Goal: Information Seeking & Learning: Check status

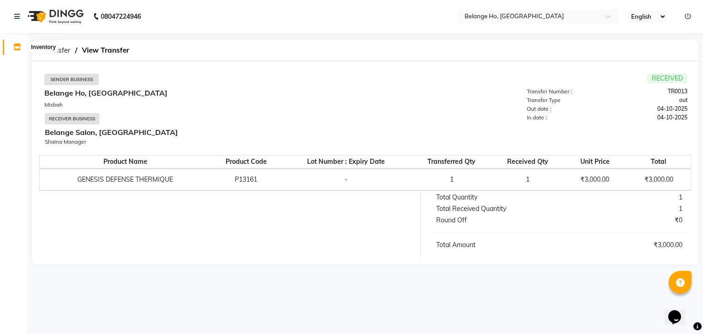
click at [18, 48] on icon at bounding box center [17, 46] width 8 height 7
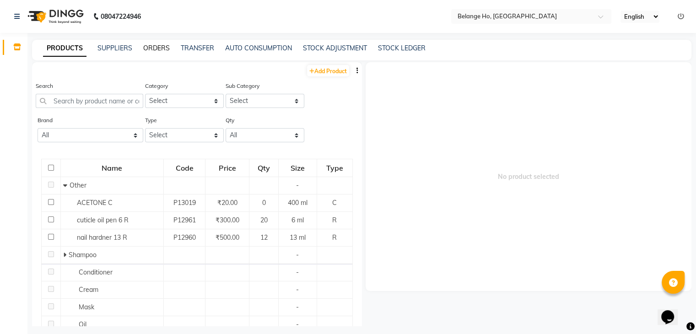
click at [155, 50] on link "ORDERS" at bounding box center [156, 48] width 27 height 8
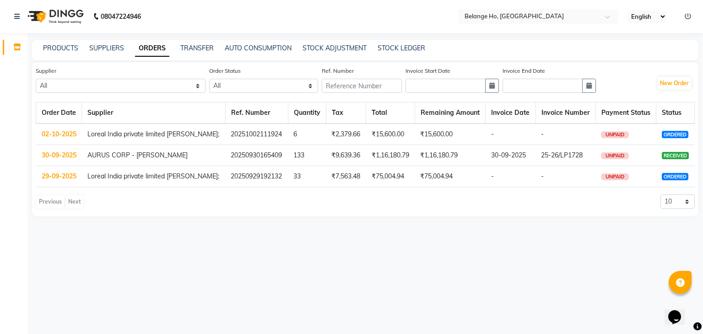
click at [68, 135] on link "02-10-2025" at bounding box center [59, 134] width 35 height 8
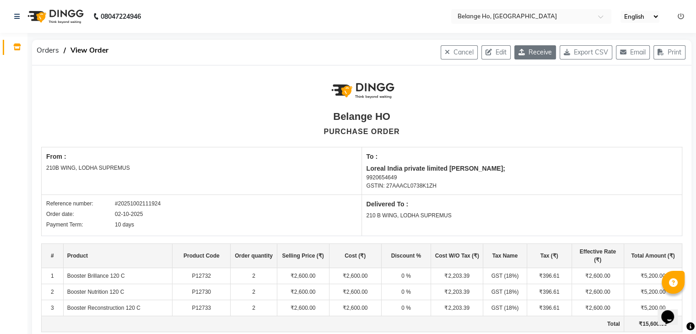
click at [534, 53] on button "Receive" at bounding box center [536, 52] width 42 height 14
select select "1785"
select select "1786"
select select "6022"
select select "true"
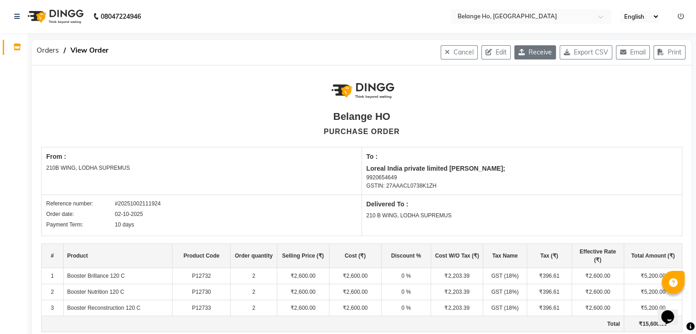
select select "4441"
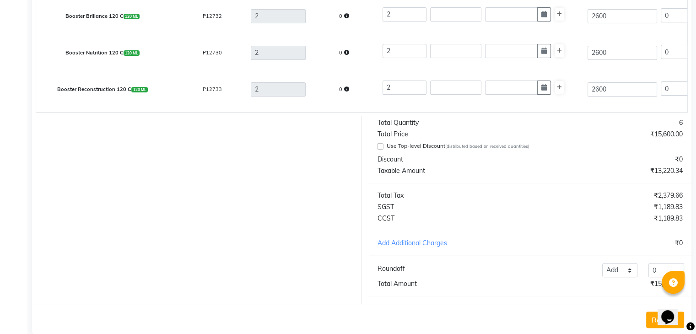
scroll to position [298, 0]
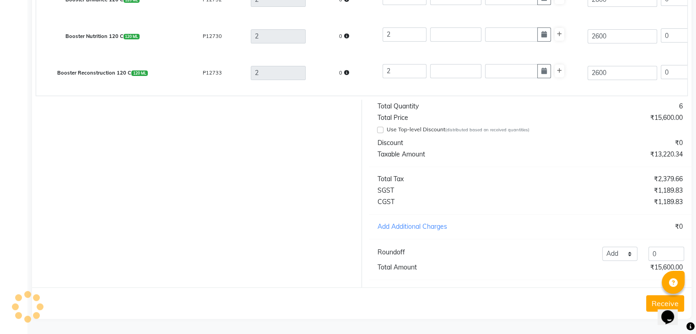
click at [652, 308] on button "Receive" at bounding box center [665, 303] width 38 height 16
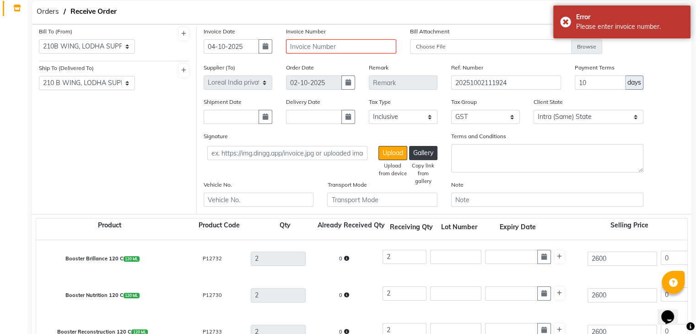
scroll to position [32, 0]
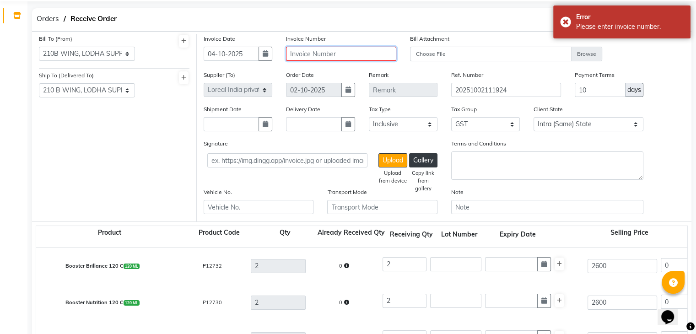
click at [347, 57] on input "text" at bounding box center [341, 54] width 110 height 14
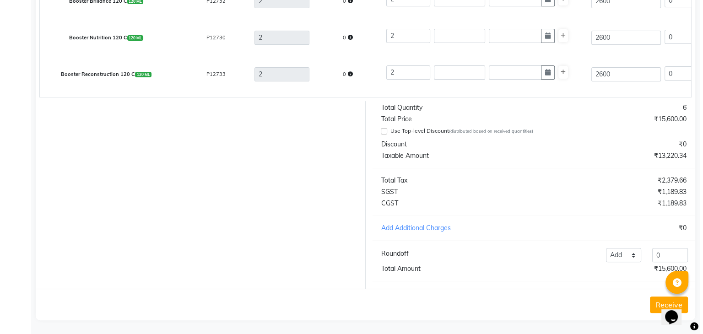
scroll to position [307, 0]
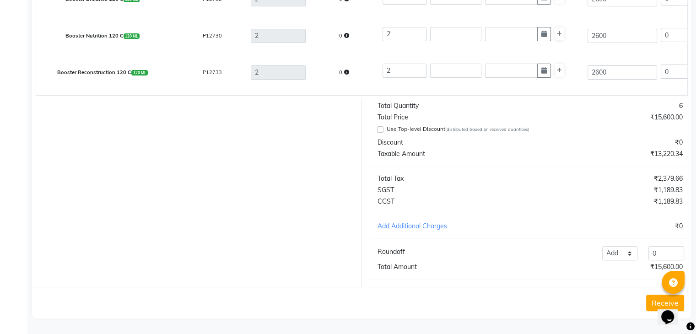
type input "MH2514037896"
click at [653, 302] on button "Receive" at bounding box center [665, 303] width 38 height 16
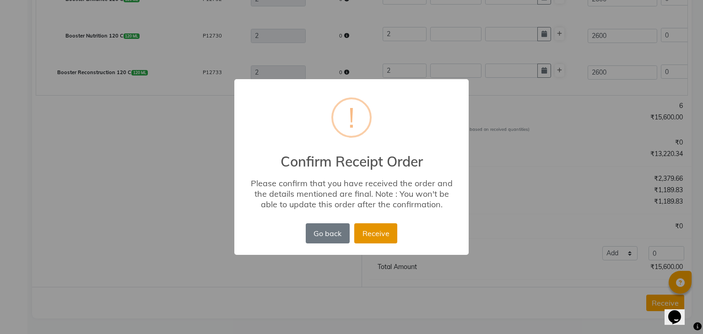
click at [380, 228] on button "Receive" at bounding box center [375, 233] width 43 height 20
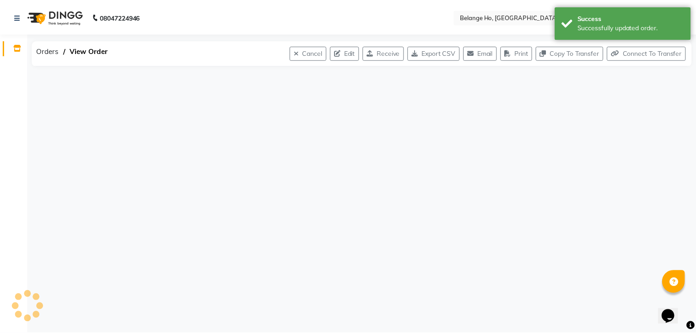
scroll to position [0, 0]
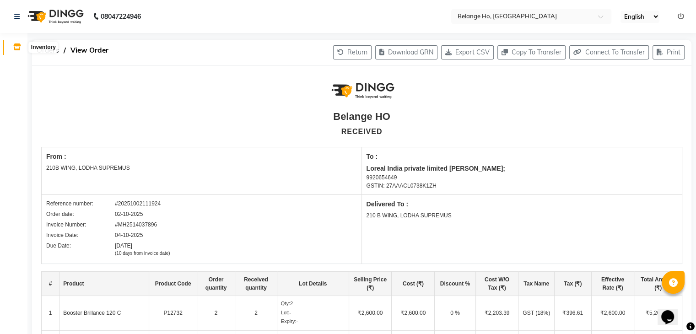
click at [13, 47] on icon at bounding box center [17, 46] width 8 height 7
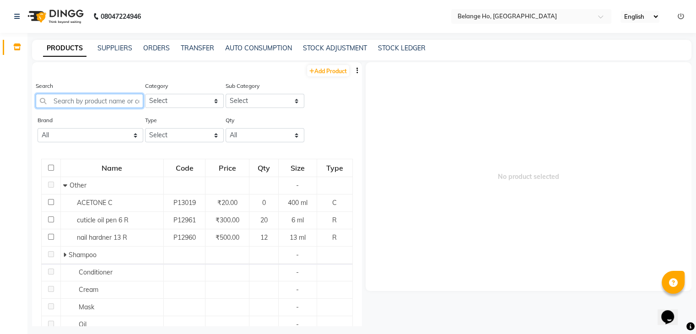
click at [82, 101] on input "text" at bounding box center [90, 101] width 108 height 14
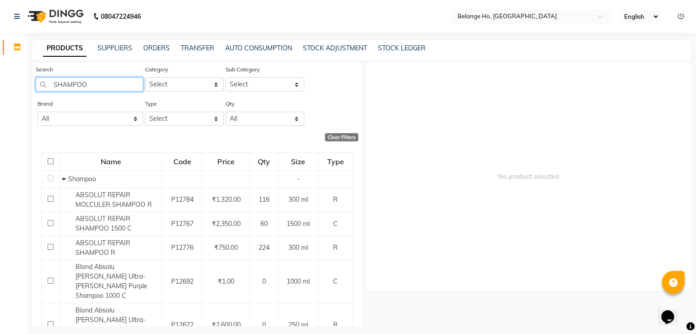
scroll to position [8, 0]
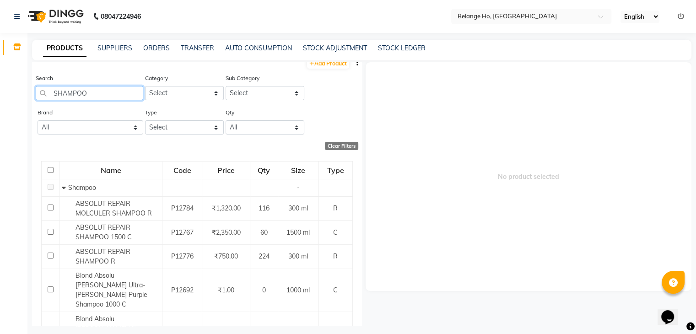
click at [53, 92] on input "SHAMPOO" at bounding box center [90, 93] width 108 height 14
type input "O"
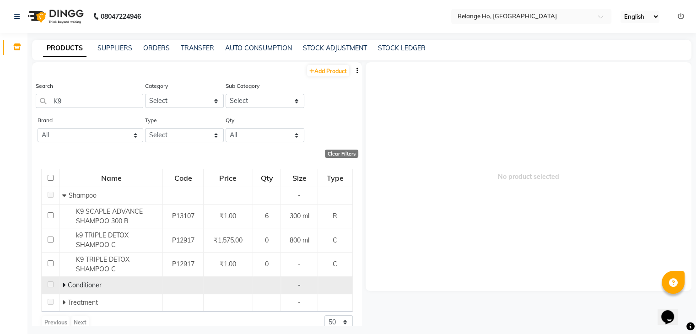
click at [64, 286] on icon at bounding box center [63, 285] width 3 height 6
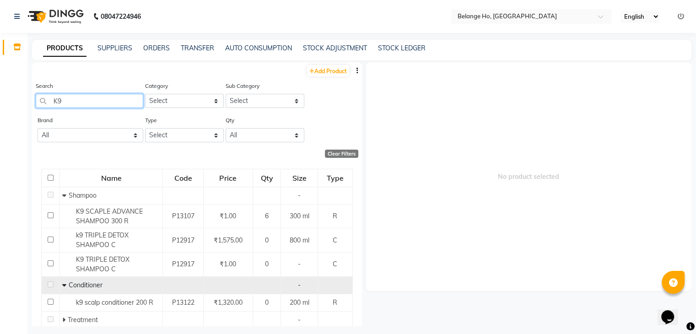
click at [86, 105] on input "K9" at bounding box center [90, 101] width 108 height 14
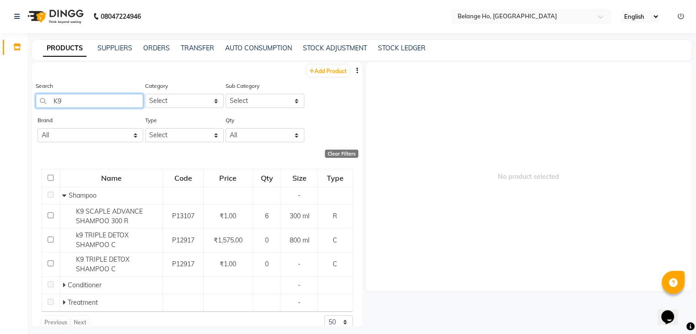
type input "K"
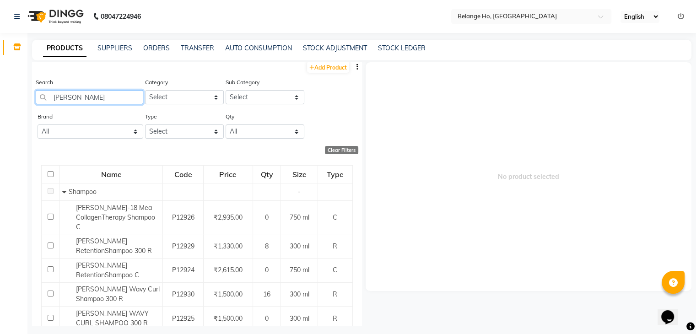
scroll to position [2, 0]
type input "SHEA"
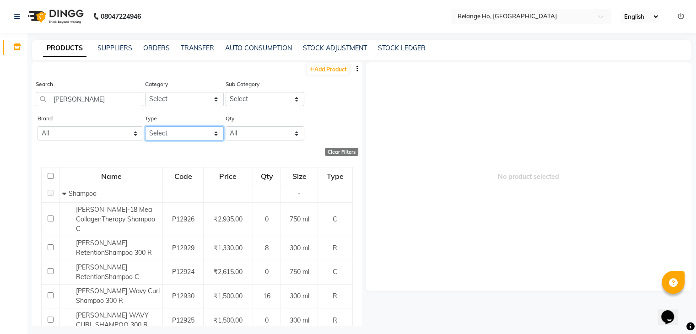
click at [178, 133] on select "Select Both Retail Consumable" at bounding box center [184, 133] width 79 height 14
select select "R"
click at [145, 127] on select "Select Both Retail Consumable" at bounding box center [184, 133] width 79 height 14
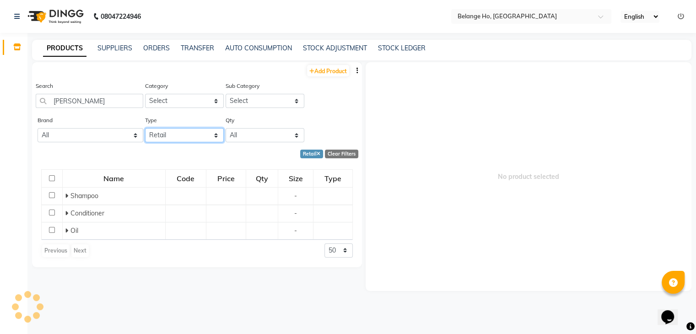
scroll to position [0, 0]
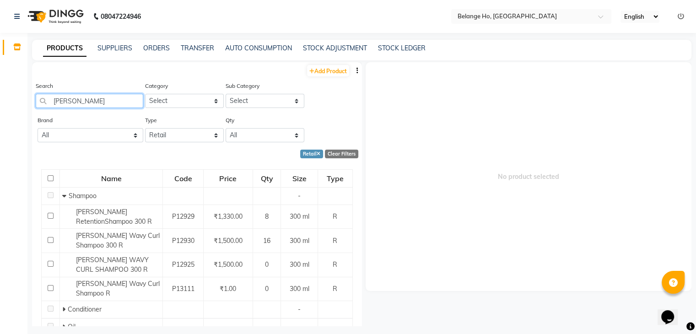
click at [75, 99] on input "SHEA" at bounding box center [90, 101] width 108 height 14
type input "S"
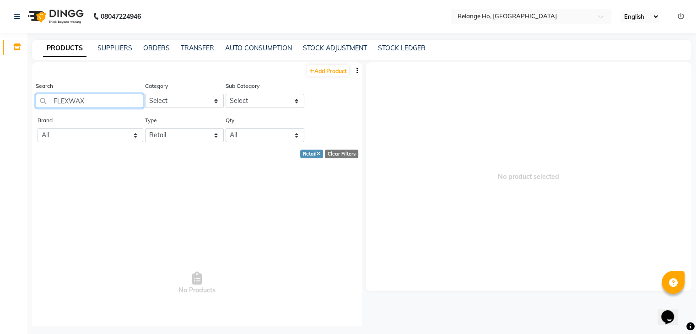
type input "FLEXWAX"
click at [160, 134] on select "Select Both Retail Consumable" at bounding box center [184, 135] width 79 height 14
select select "B"
click at [145, 129] on select "Select Both Retail Consumable" at bounding box center [184, 135] width 79 height 14
drag, startPoint x: 95, startPoint y: 100, endPoint x: 0, endPoint y: 121, distance: 97.5
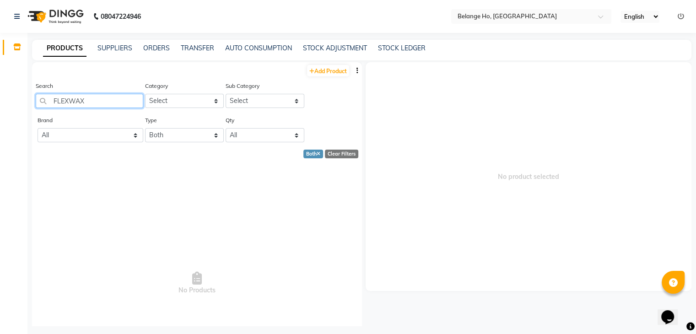
click at [0, 121] on app-home "08047224946 Select Location × Belange Ho, Wadala East English ENGLISH Español ا…" at bounding box center [348, 170] width 696 height 340
type input "S"
type input "O"
type input "R"
type input "IGORA"
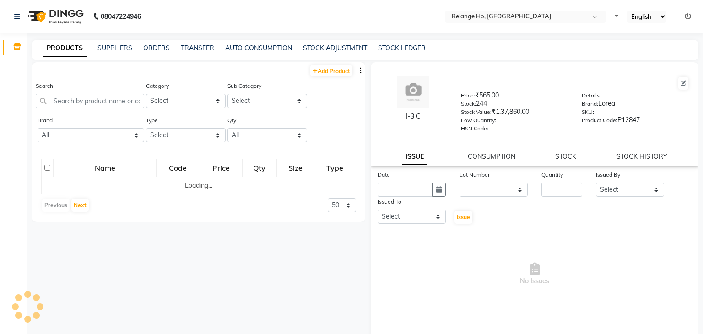
select select
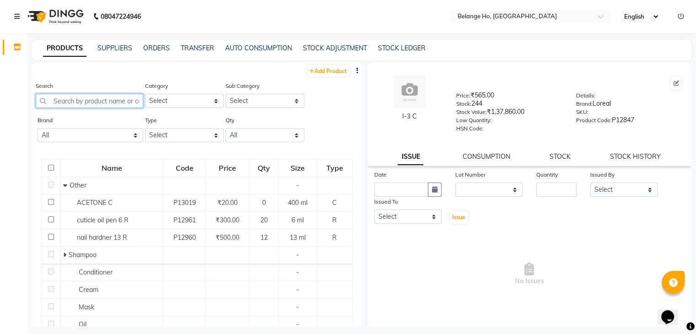
click at [70, 103] on input "text" at bounding box center [90, 101] width 108 height 14
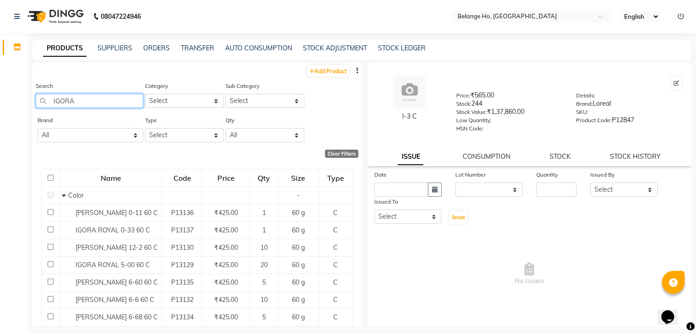
click at [92, 101] on input "IGORA" at bounding box center [90, 101] width 108 height 14
type input "I"
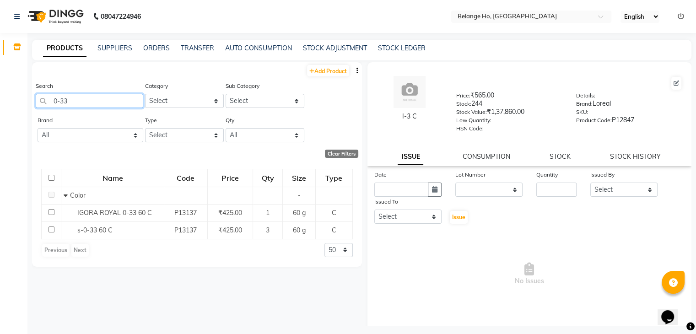
click at [74, 105] on input "0-33" at bounding box center [90, 101] width 108 height 14
type input "0"
click at [73, 101] on input "GRIP" at bounding box center [90, 101] width 108 height 14
type input "G"
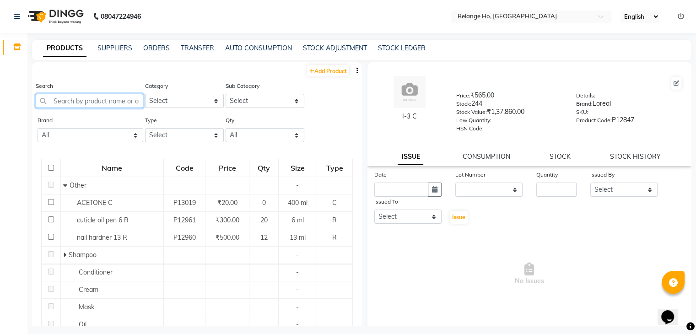
click at [66, 103] on input "text" at bounding box center [90, 101] width 108 height 14
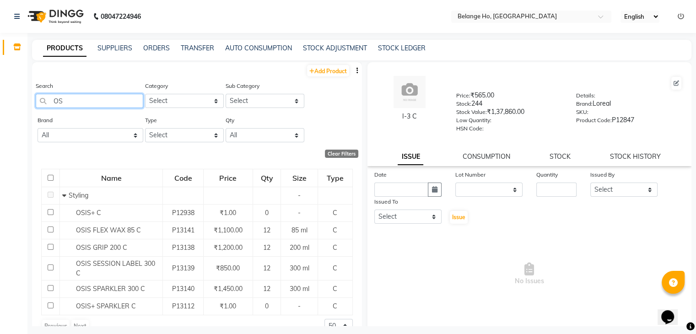
type input "O"
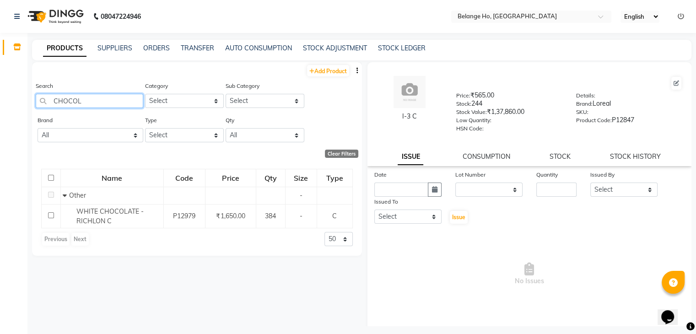
click at [89, 101] on input "CHOCOL" at bounding box center [90, 101] width 108 height 14
type input "C"
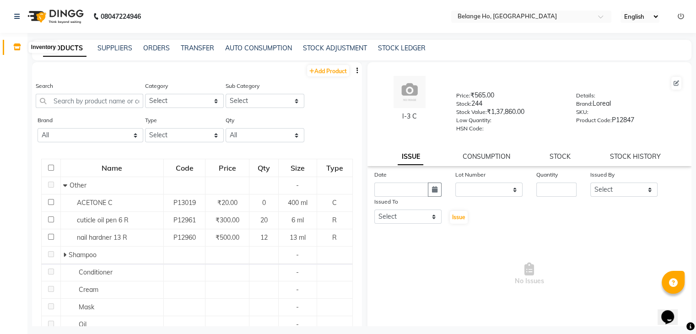
click at [16, 45] on icon at bounding box center [17, 46] width 8 height 7
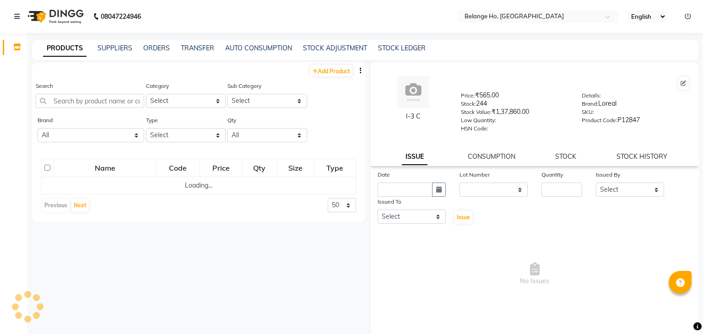
select select
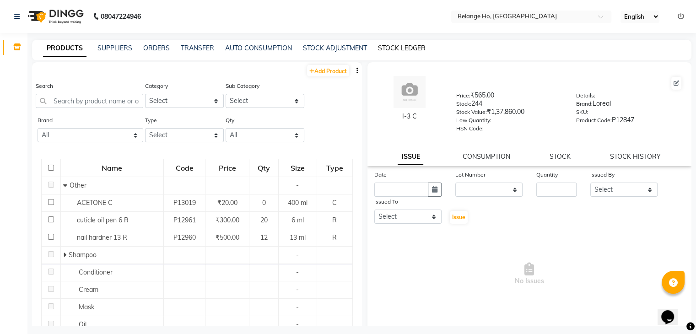
click at [396, 50] on link "STOCK LEDGER" at bounding box center [402, 48] width 48 height 8
select select "all"
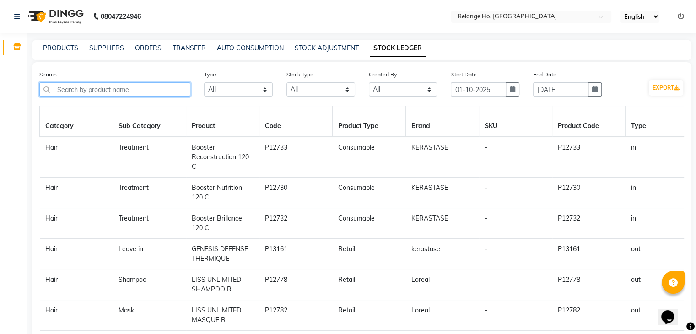
click at [164, 84] on input "text" at bounding box center [114, 89] width 151 height 14
paste input "Hair"
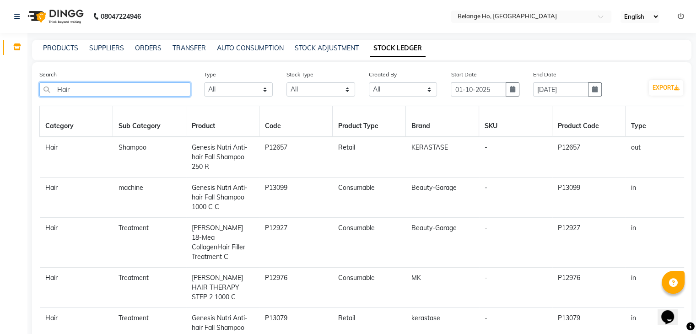
click at [121, 92] on input "Hair" at bounding box center [114, 89] width 151 height 14
paste input "BOTOLISS BIOTIN HAIR MASK 200 R"
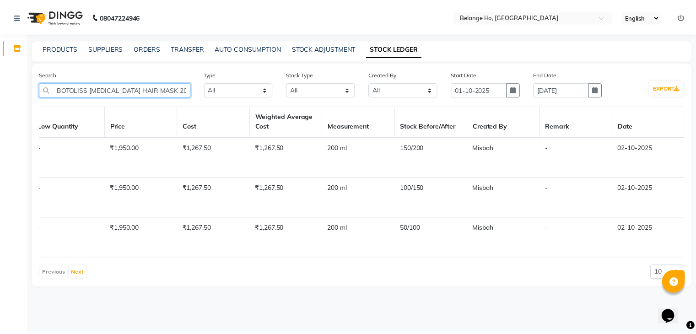
scroll to position [0, 886]
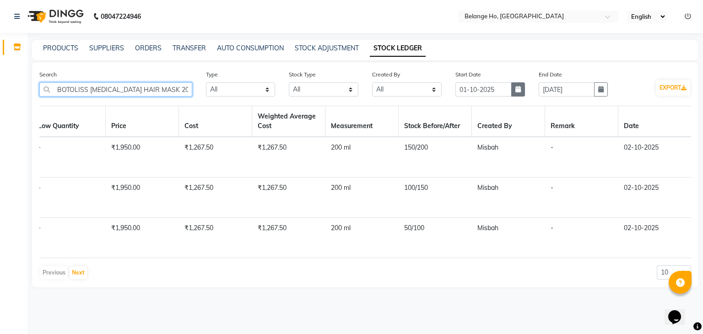
type input "BOTOLISS BIOTIN HAIR MASK 200 R"
click at [518, 87] on icon "button" at bounding box center [517, 89] width 5 height 6
select select "10"
select select "2025"
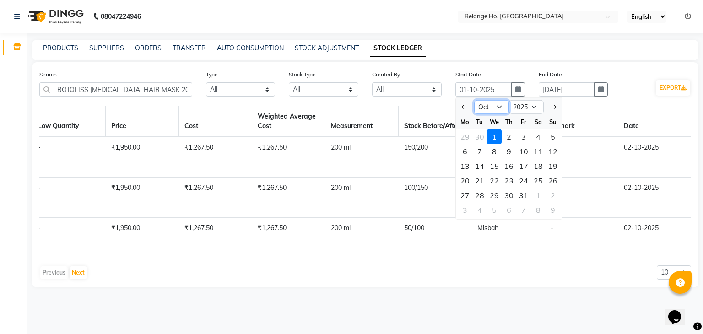
click at [483, 106] on select "Jan Feb Mar Apr May Jun Jul Aug Sep Oct Nov Dec" at bounding box center [491, 107] width 35 height 14
select select "9"
click at [474, 101] on select "Jan Feb Mar Apr May Jun Jul Aug Sep Oct Nov Dec" at bounding box center [491, 107] width 35 height 14
click at [466, 137] on div "1" at bounding box center [465, 137] width 15 height 15
type input "01-09-2025"
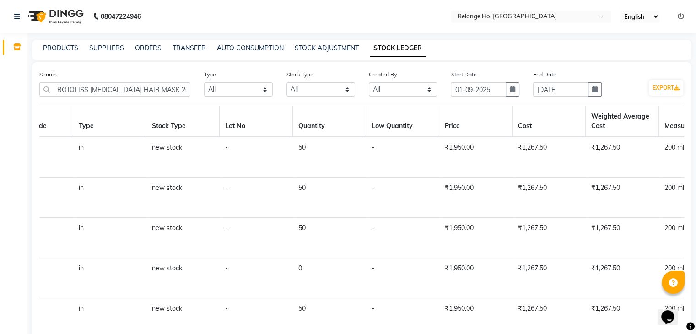
scroll to position [0, 546]
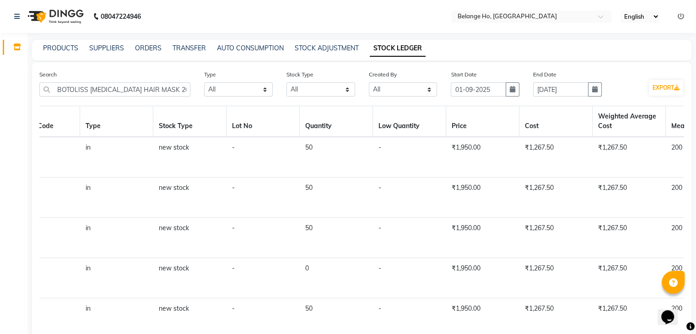
drag, startPoint x: 536, startPoint y: 222, endPoint x: 463, endPoint y: 238, distance: 74.9
click at [463, 258] on td "₹1,950.00" at bounding box center [482, 278] width 73 height 40
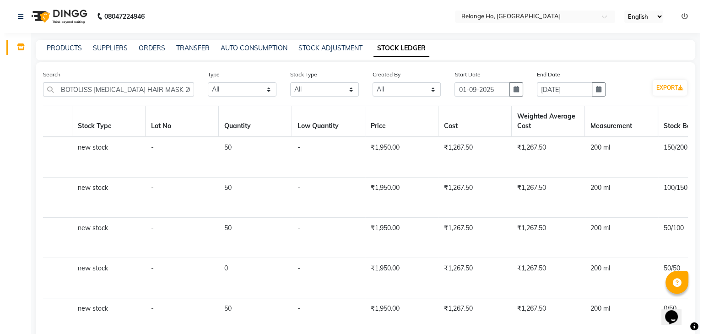
scroll to position [0, 629]
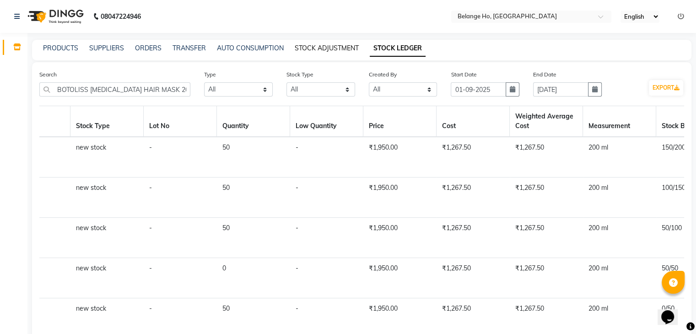
click at [330, 46] on link "STOCK ADJUSTMENT" at bounding box center [327, 48] width 64 height 8
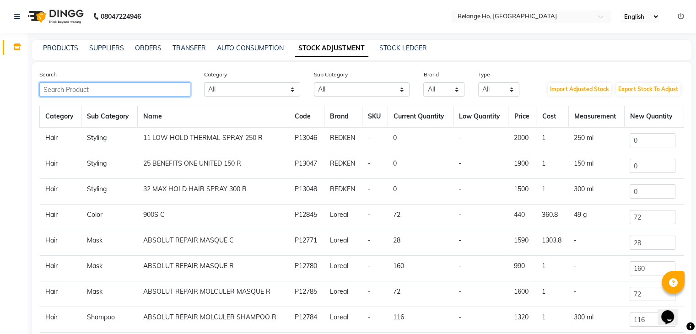
click at [97, 94] on input "text" at bounding box center [114, 89] width 151 height 14
paste input "BOTOLISS [MEDICAL_DATA] HAIR MASK 200 R"
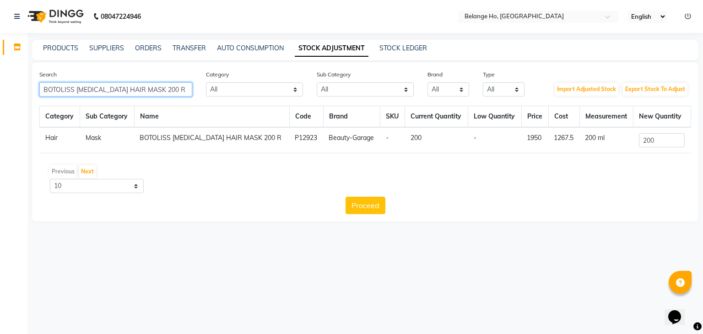
type input "BOTOLISS [MEDICAL_DATA] HAIR MASK 200 R"
click at [658, 140] on input "200" at bounding box center [662, 140] width 46 height 14
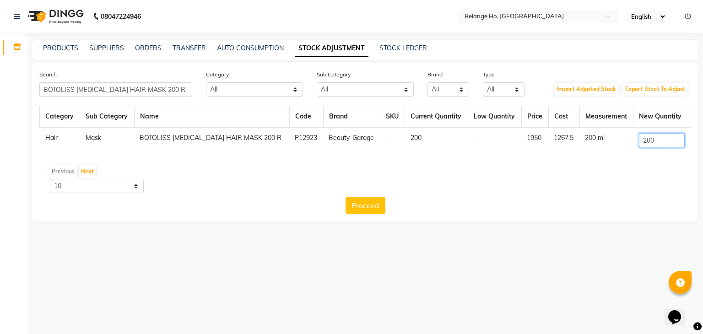
click at [658, 140] on input "200" at bounding box center [662, 140] width 46 height 14
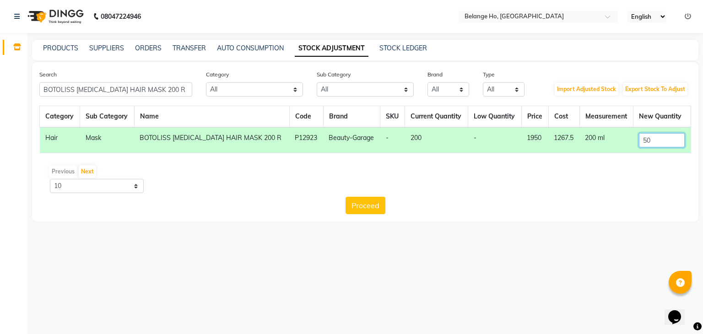
type input "50"
click at [541, 173] on div "Previous Next" at bounding box center [365, 171] width 645 height 15
click at [552, 136] on td "1267.5" at bounding box center [563, 140] width 31 height 26
click at [468, 145] on td "-" at bounding box center [495, 140] width 54 height 26
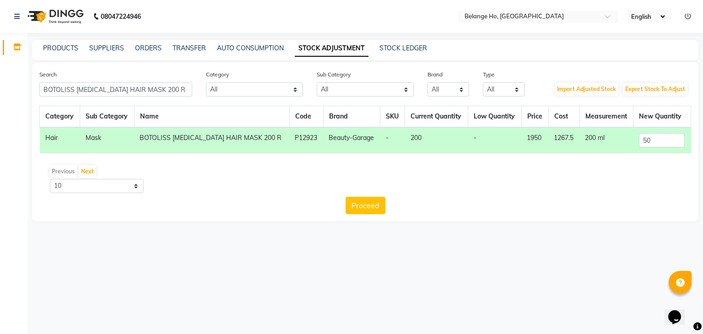
click at [491, 163] on div "Category Sub Category Name Code Brand SKU Current Quantity Low Quantity Price C…" at bounding box center [365, 160] width 652 height 108
click at [410, 173] on div "Previous Next" at bounding box center [365, 171] width 645 height 15
click at [88, 85] on input "BOTOLISS [MEDICAL_DATA] HAIR MASK 200 R" at bounding box center [115, 89] width 153 height 14
click at [88, 85] on input "BOTOLISS BIOTIN HAIR MASK 200 R" at bounding box center [115, 89] width 153 height 14
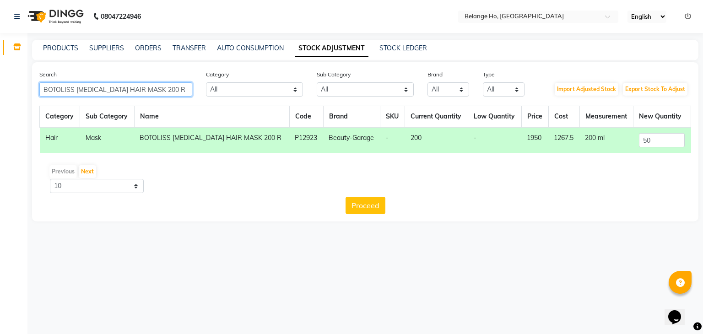
click at [88, 85] on input "BOTOLISS BIOTIN HAIR MASK 200 R" at bounding box center [115, 89] width 153 height 14
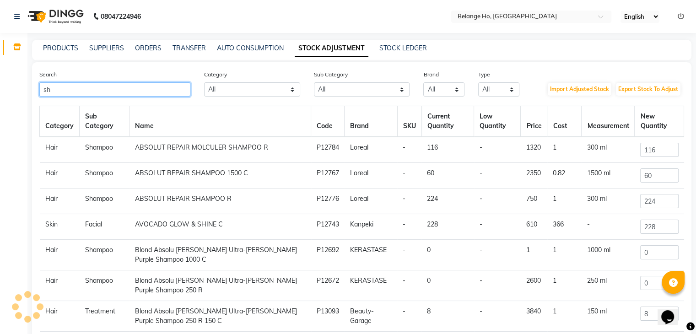
type input "s"
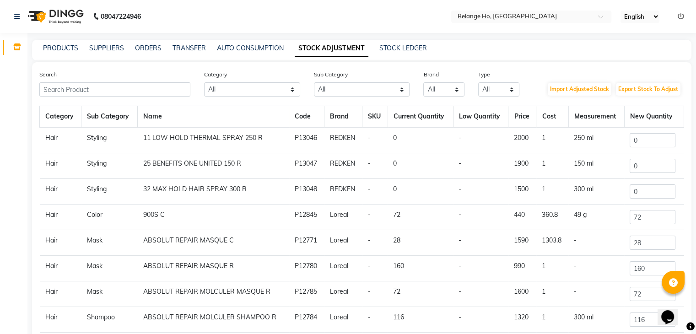
click at [71, 43] on div "PRODUCTS SUPPLIERS ORDERS TRANSFER AUTO CONSUMPTION STOCK ADJUSTMENT STOCK LEDG…" at bounding box center [362, 50] width 660 height 21
click at [70, 44] on link "PRODUCTS" at bounding box center [60, 48] width 35 height 8
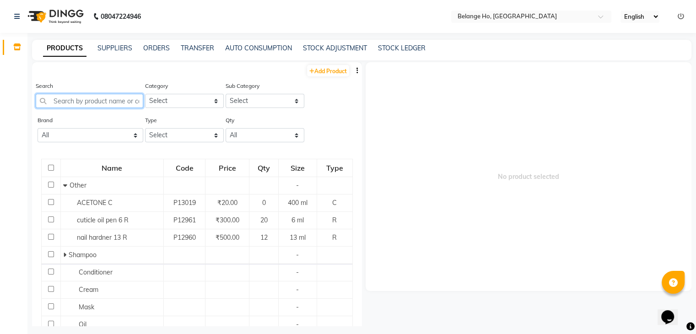
click at [82, 99] on input "text" at bounding box center [90, 101] width 108 height 14
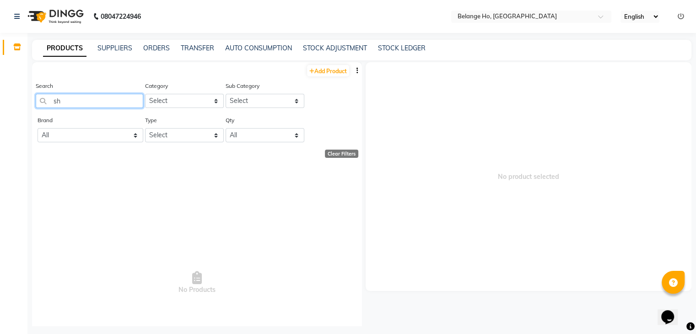
type input "s"
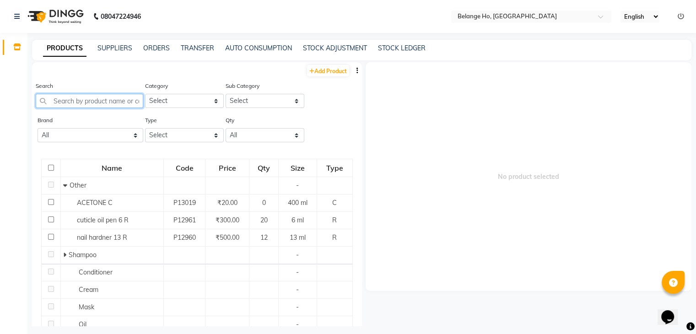
click at [64, 104] on input "text" at bounding box center [90, 101] width 108 height 14
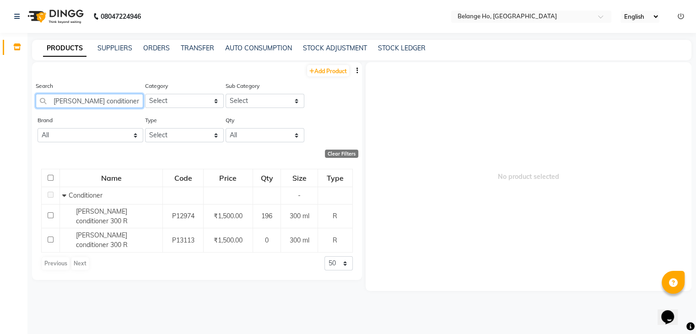
type input "[PERSON_NAME] conditioner"
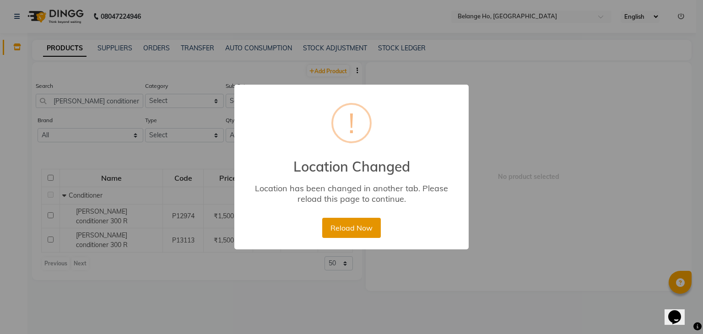
click at [346, 230] on button "Reload Now" at bounding box center [351, 228] width 58 height 20
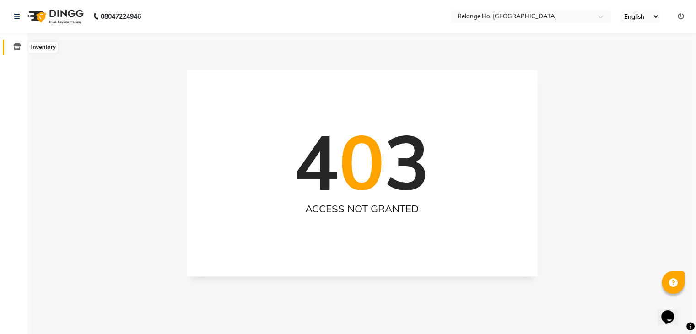
click at [15, 49] on icon at bounding box center [17, 46] width 8 height 7
select select
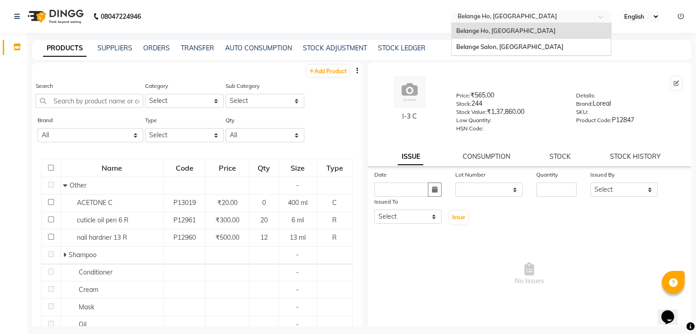
click at [533, 20] on input "text" at bounding box center [522, 17] width 133 height 9
click at [508, 47] on span "Belange Salon, [GEOGRAPHIC_DATA]" at bounding box center [509, 46] width 107 height 7
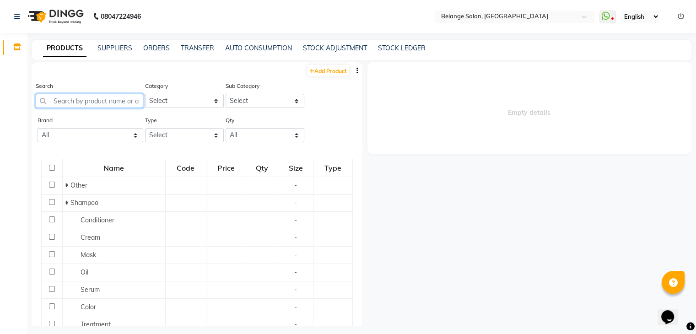
click at [77, 104] on input "text" at bounding box center [90, 101] width 108 height 14
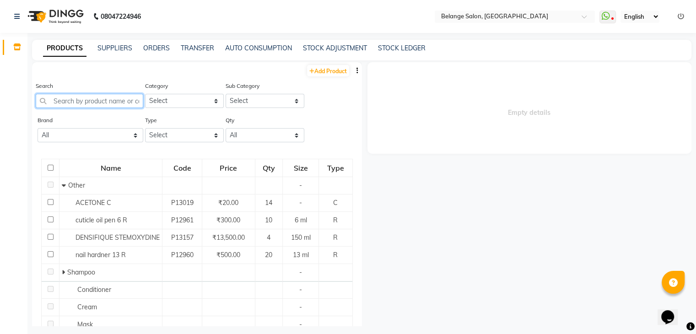
paste input "BOTOLISS [MEDICAL_DATA] HAIR MASK 200 R"
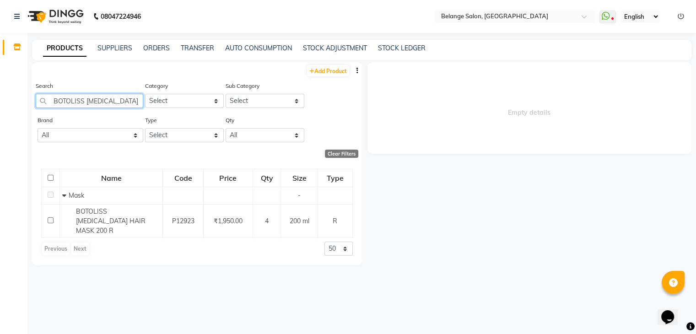
click at [110, 101] on input "BOTOLISS [MEDICAL_DATA] HAIR MASK 200 R" at bounding box center [90, 101] width 108 height 14
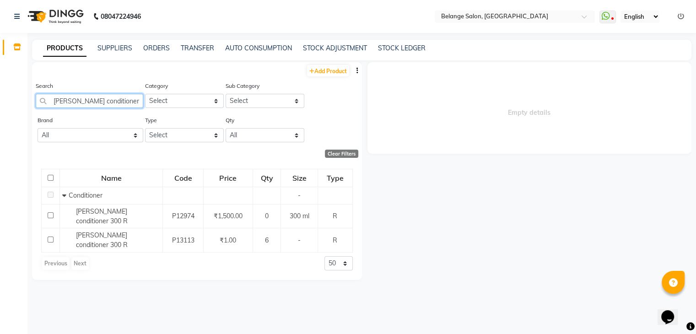
type input "[PERSON_NAME] conditioner"
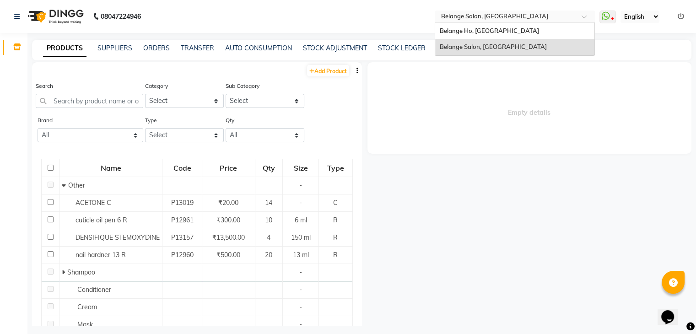
click at [504, 15] on input "text" at bounding box center [505, 17] width 133 height 9
click at [476, 31] on span "Belange Ho, [GEOGRAPHIC_DATA]" at bounding box center [489, 30] width 99 height 7
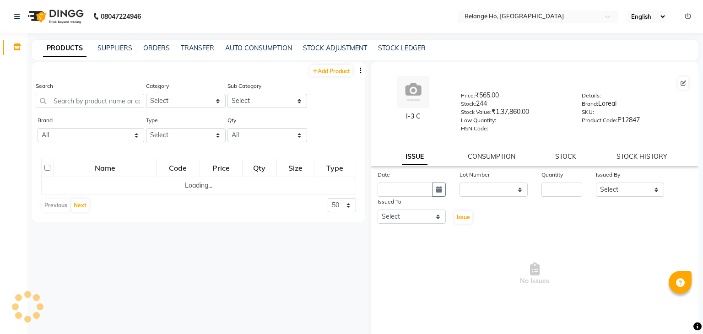
select select
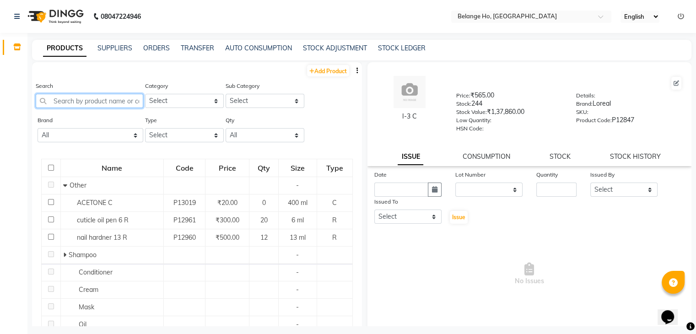
click at [81, 100] on input "text" at bounding box center [90, 101] width 108 height 14
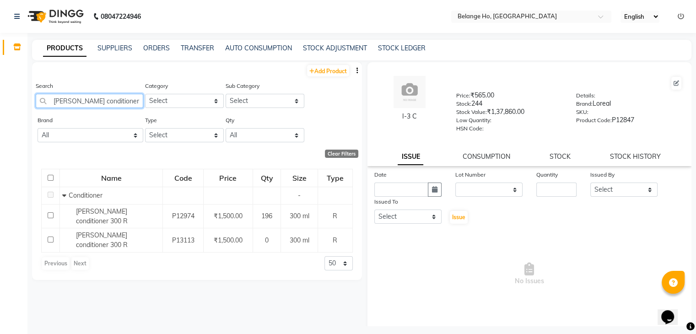
type input "[PERSON_NAME] conditioner"
click at [412, 50] on link "STOCK LEDGER" at bounding box center [402, 48] width 48 height 8
select select "all"
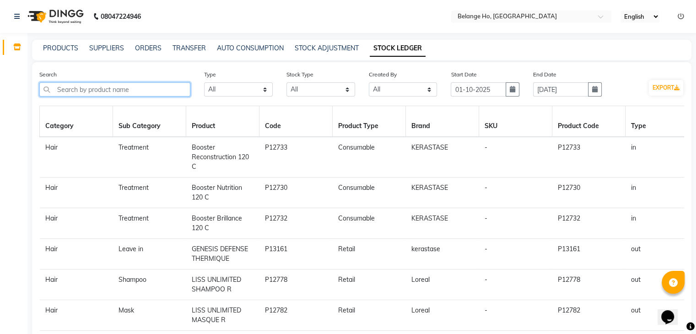
click at [160, 89] on input "text" at bounding box center [114, 89] width 151 height 14
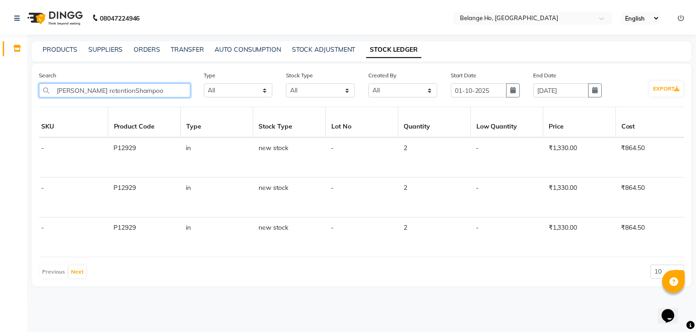
scroll to position [0, 444]
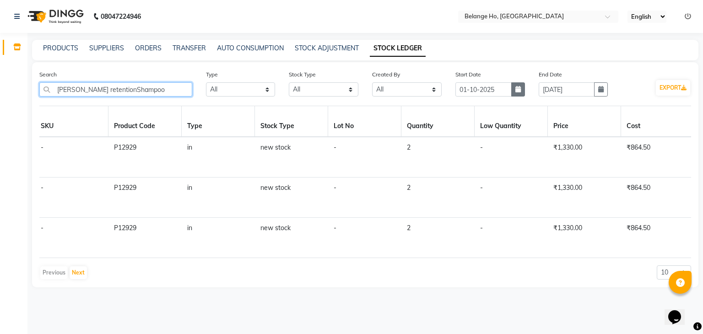
type input "shea retentionShampoo"
click at [515, 89] on icon "button" at bounding box center [517, 89] width 5 height 6
select select "10"
select select "2025"
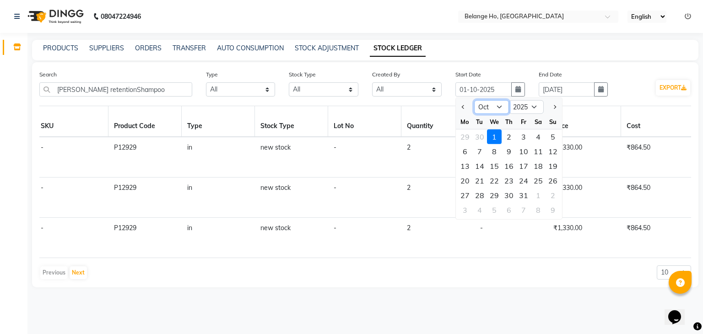
click at [500, 105] on select "Jan Feb Mar Apr May Jun Jul Aug Sep Oct Nov Dec" at bounding box center [491, 107] width 35 height 14
select select "9"
click at [474, 101] on select "Jan Feb Mar Apr May Jun Jul Aug Sep Oct Nov Dec" at bounding box center [491, 107] width 35 height 14
click at [474, 133] on div "1 2 3 4 5 6 7" at bounding box center [509, 137] width 106 height 15
click at [474, 133] on div "2" at bounding box center [479, 137] width 15 height 15
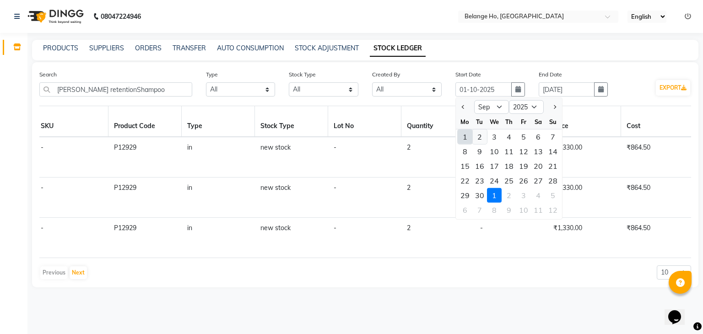
type input "02-09-2025"
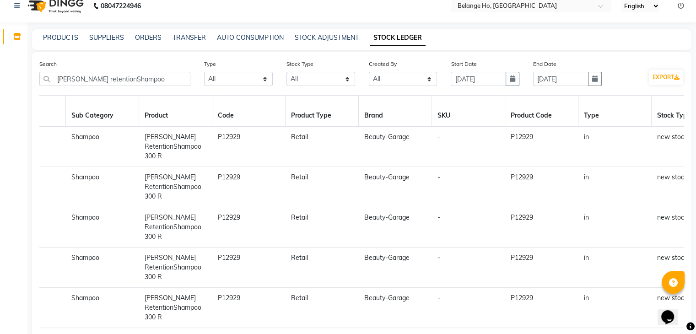
scroll to position [10, 0]
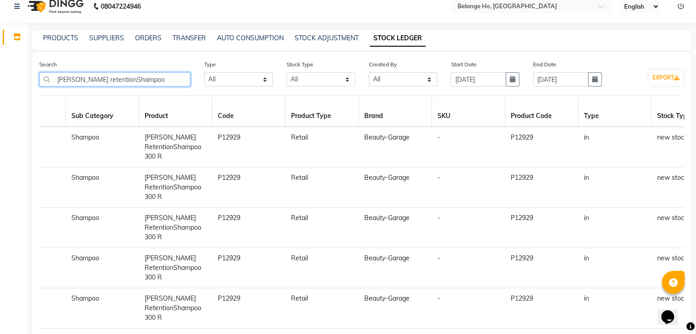
click at [136, 81] on input "shea retentionShampoo" at bounding box center [114, 79] width 151 height 14
paste input "text"
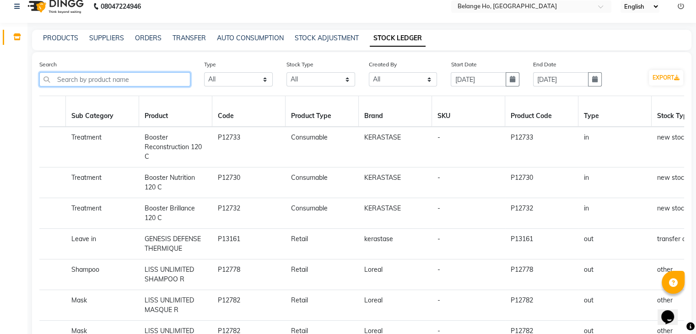
click at [136, 81] on input "text" at bounding box center [114, 79] width 151 height 14
paste input "text"
paste input "Shea conditioner 300 R"
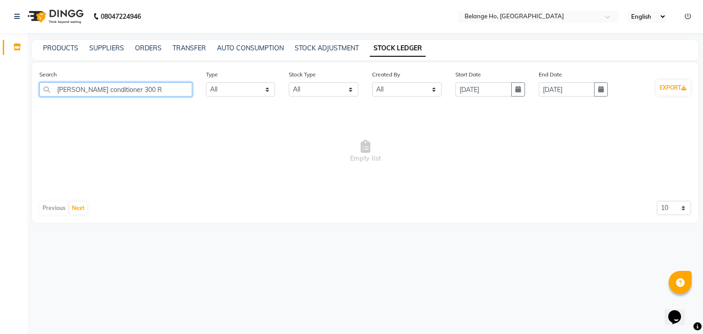
click at [114, 93] on input "Shea conditioner 300 R" at bounding box center [115, 89] width 153 height 14
paste input "shea hair oil 1"
type input "shea hair oil 100 R"
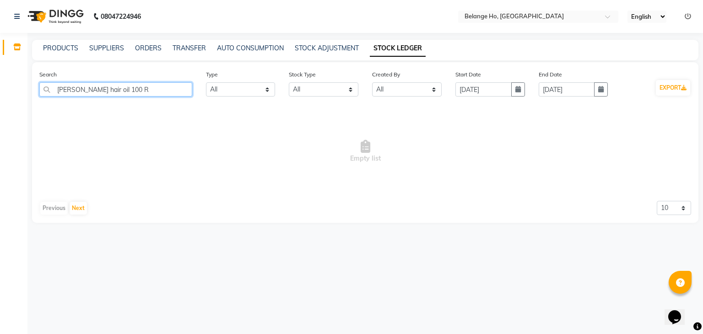
click at [75, 92] on input "shea hair oil 100 R" at bounding box center [115, 89] width 153 height 14
click at [56, 51] on link "PRODUCTS" at bounding box center [60, 48] width 35 height 8
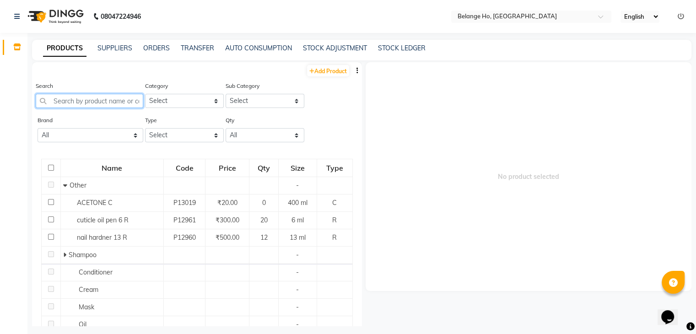
click at [72, 103] on input "text" at bounding box center [90, 101] width 108 height 14
paste input "shea hair oil 100 R"
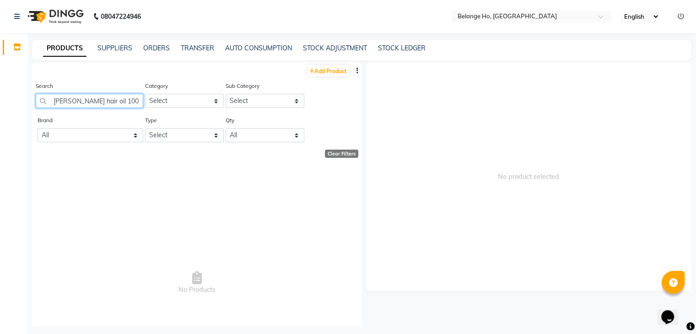
type input "shea hair oil 100 R"
click at [152, 66] on div "Add Product" at bounding box center [197, 69] width 330 height 15
click at [89, 98] on input "shea hair oil 100 R" at bounding box center [90, 101] width 108 height 14
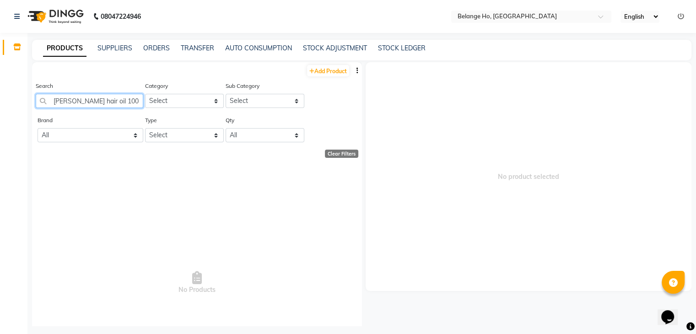
scroll to position [6, 0]
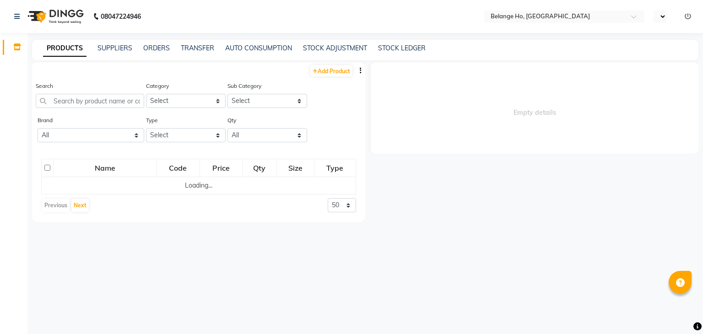
select select "en"
select select
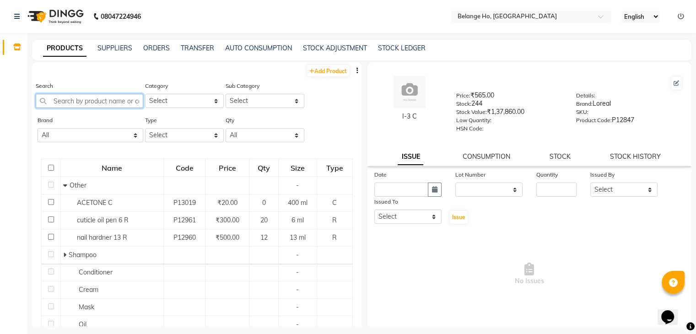
click at [93, 103] on input "text" at bounding box center [90, 101] width 108 height 14
paste input "shea hair oil 100 R"
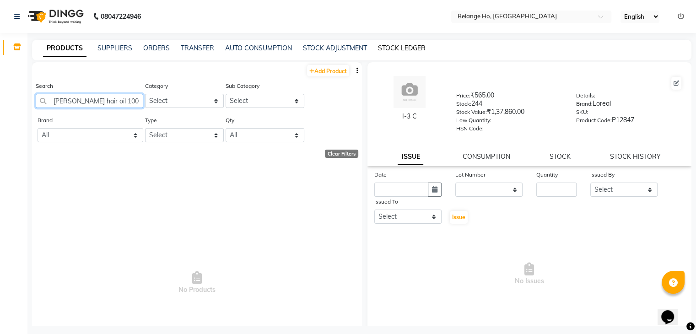
type input "shea hair oil 100 R"
click at [410, 49] on link "STOCK LEDGER" at bounding box center [402, 48] width 48 height 8
select select "all"
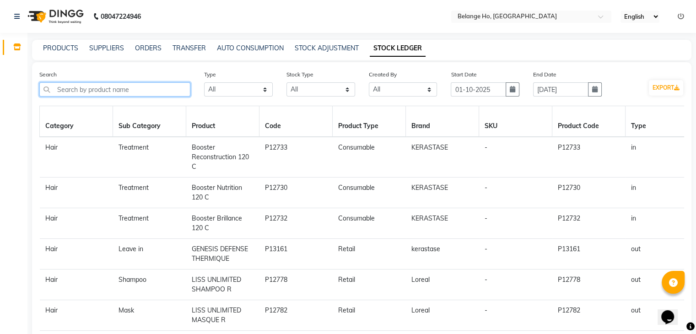
click at [102, 89] on input "text" at bounding box center [114, 89] width 151 height 14
paste input "shea hair oil 100 R"
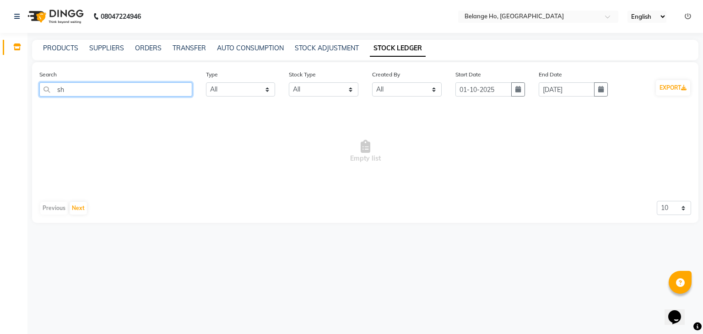
type input "s"
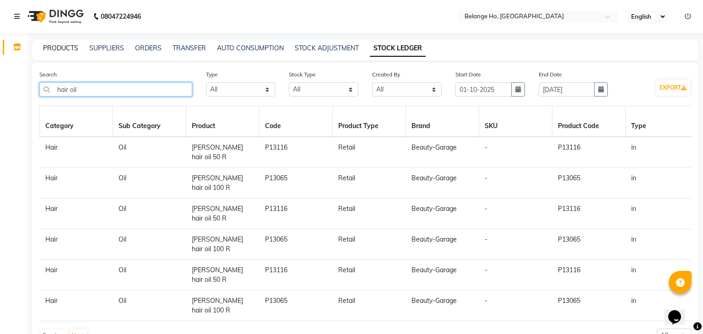
type input "hair oil"
click at [55, 49] on link "PRODUCTS" at bounding box center [60, 48] width 35 height 8
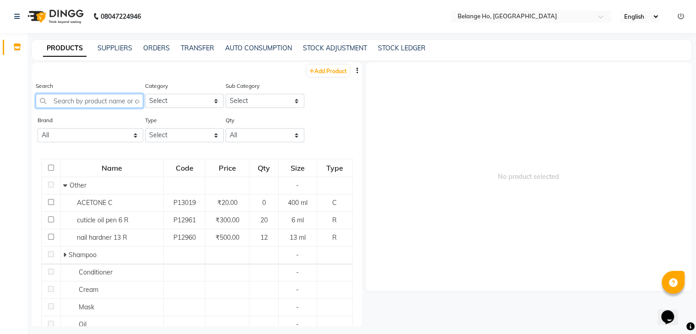
click at [87, 98] on input "text" at bounding box center [90, 101] width 108 height 14
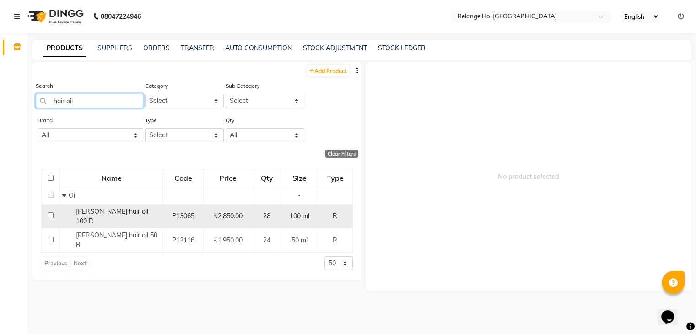
type input "hair oil"
click at [97, 214] on span "shea hair oil 100 R" at bounding box center [112, 216] width 72 height 18
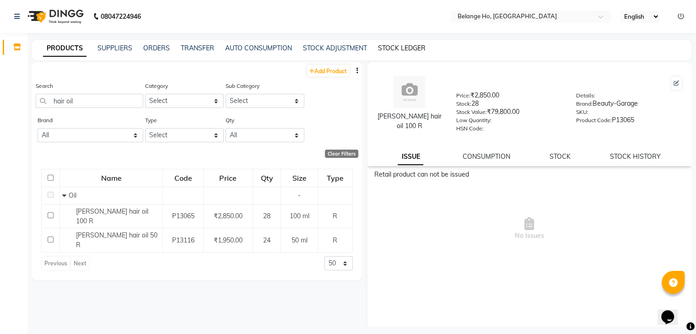
click at [410, 48] on link "STOCK LEDGER" at bounding box center [402, 48] width 48 height 8
select select "all"
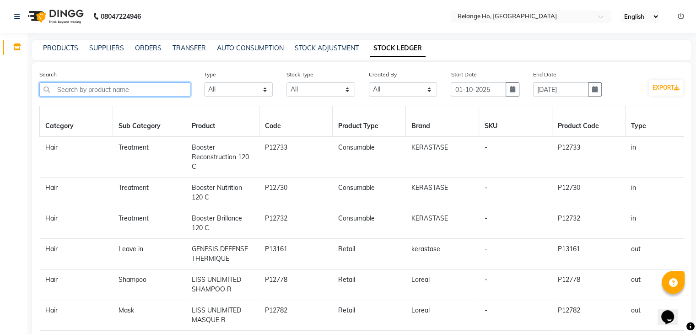
click at [110, 88] on input "text" at bounding box center [114, 89] width 151 height 14
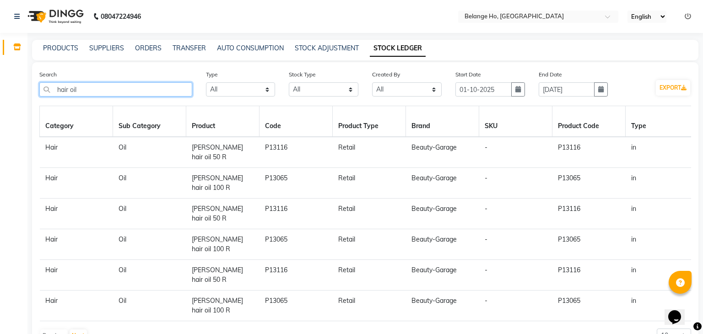
click at [159, 83] on input "hair oil" at bounding box center [115, 89] width 153 height 14
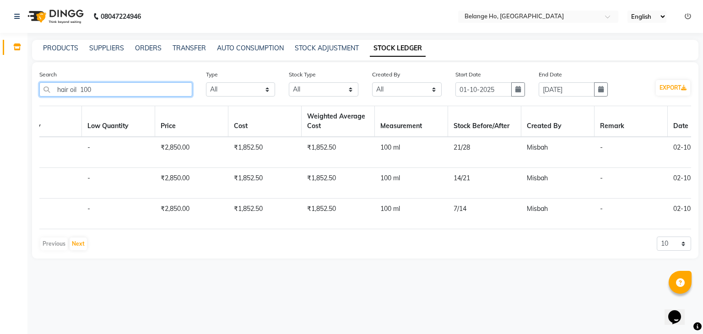
scroll to position [0, 886]
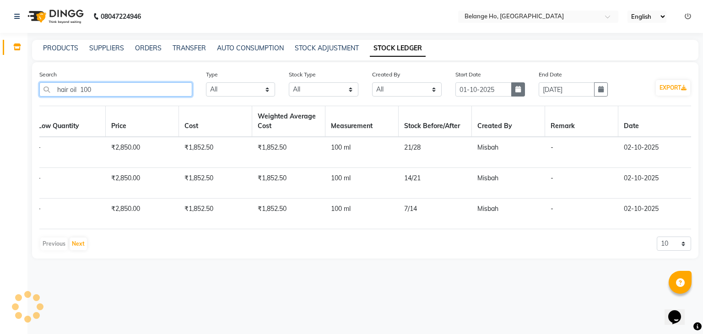
type input "hair oil 100"
click at [522, 94] on button "button" at bounding box center [518, 89] width 14 height 14
select select "10"
select select "2025"
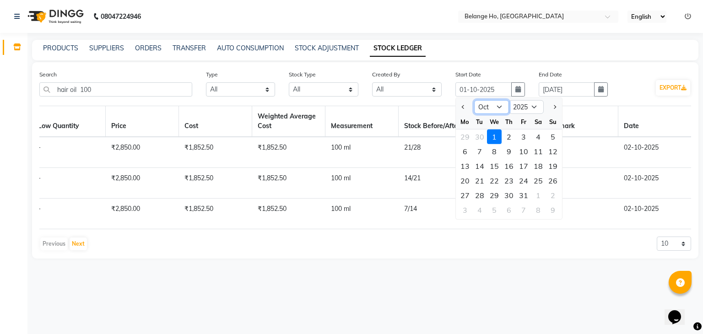
click at [480, 105] on select "Jan Feb Mar Apr May Jun Jul Aug Sep Oct Nov Dec" at bounding box center [491, 107] width 35 height 14
select select "9"
click at [474, 101] on select "Jan Feb Mar Apr May Jun Jul Aug Sep Oct Nov Dec" at bounding box center [491, 107] width 35 height 14
click at [475, 143] on div "2" at bounding box center [479, 137] width 15 height 15
type input "02-09-2025"
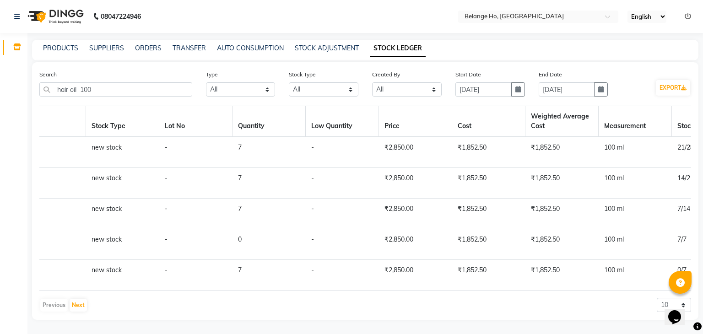
scroll to position [0, 611]
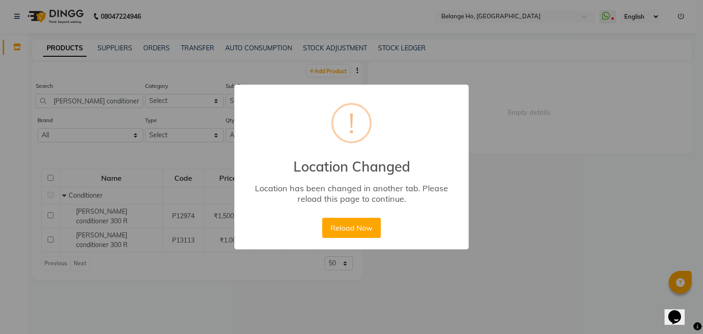
click at [339, 231] on button "Reload Now" at bounding box center [351, 228] width 58 height 20
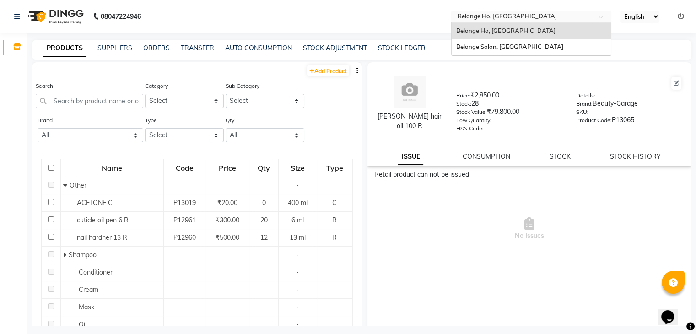
click at [491, 17] on input "text" at bounding box center [522, 17] width 133 height 9
click at [486, 44] on span "Belange Salon, [GEOGRAPHIC_DATA]" at bounding box center [509, 46] width 107 height 7
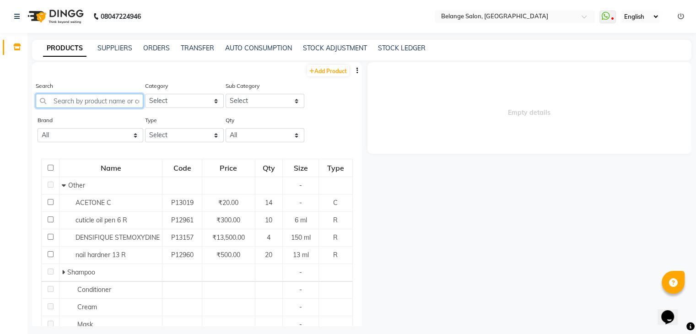
click at [79, 101] on input "text" at bounding box center [90, 101] width 108 height 14
paste input "P12925"
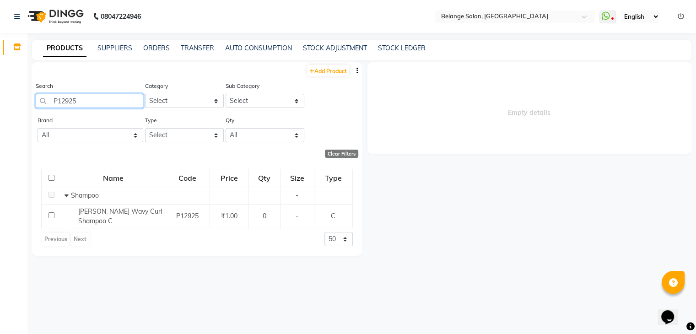
click at [132, 100] on input "P12925" at bounding box center [90, 101] width 108 height 14
paste input "3111"
click at [98, 99] on input "P13111" at bounding box center [90, 101] width 108 height 14
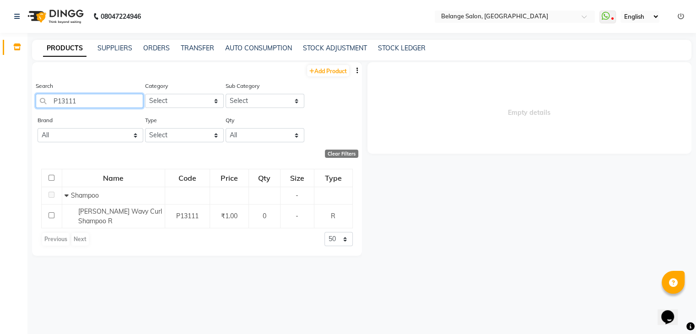
click at [98, 99] on input "P13111" at bounding box center [90, 101] width 108 height 14
paste input "2930"
click at [68, 101] on input "P12930" at bounding box center [90, 101] width 108 height 14
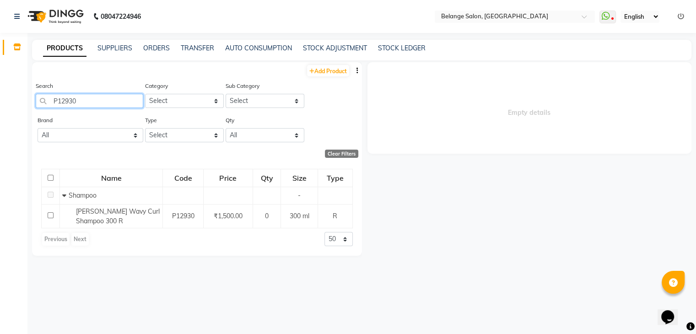
click at [68, 101] on input "P12930" at bounding box center [90, 101] width 108 height 14
paste input "25"
type input "P12925"
